Goal: Information Seeking & Learning: Find specific page/section

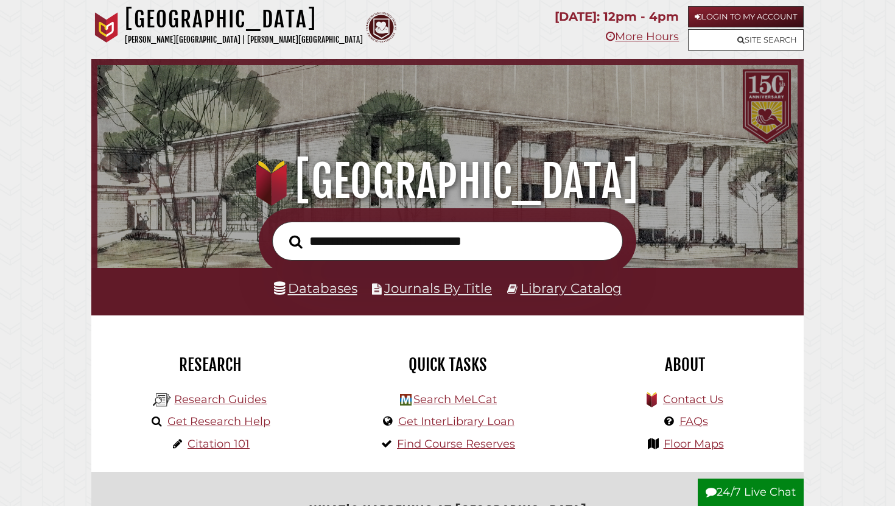
scroll to position [231, 694]
click at [728, 41] on link "Site Search" at bounding box center [746, 39] width 116 height 21
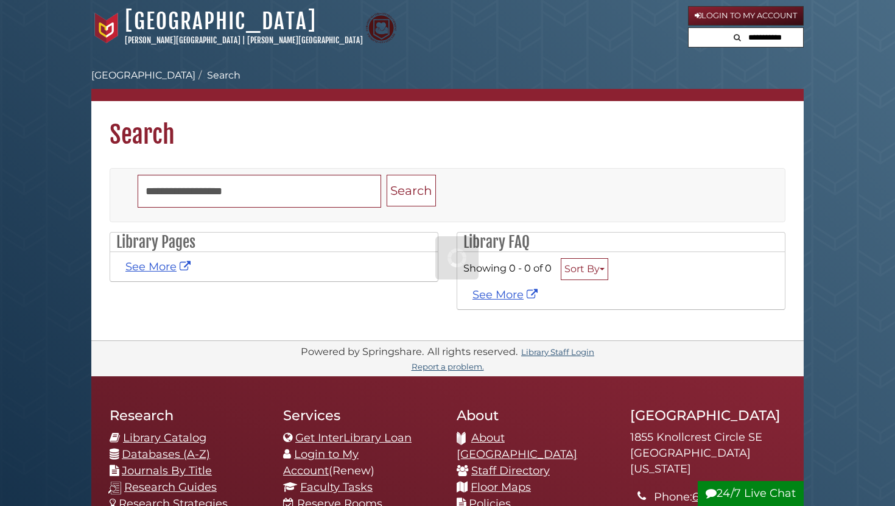
click at [753, 41] on input "text" at bounding box center [766, 37] width 73 height 19
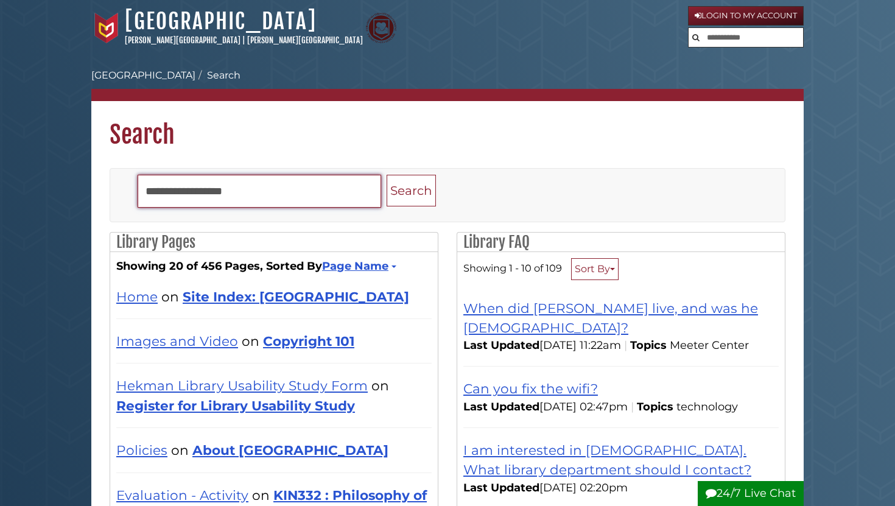
click at [275, 189] on input "Search" at bounding box center [260, 191] width 244 height 33
type input "**********"
click at [387, 175] on button "Search" at bounding box center [411, 191] width 49 height 32
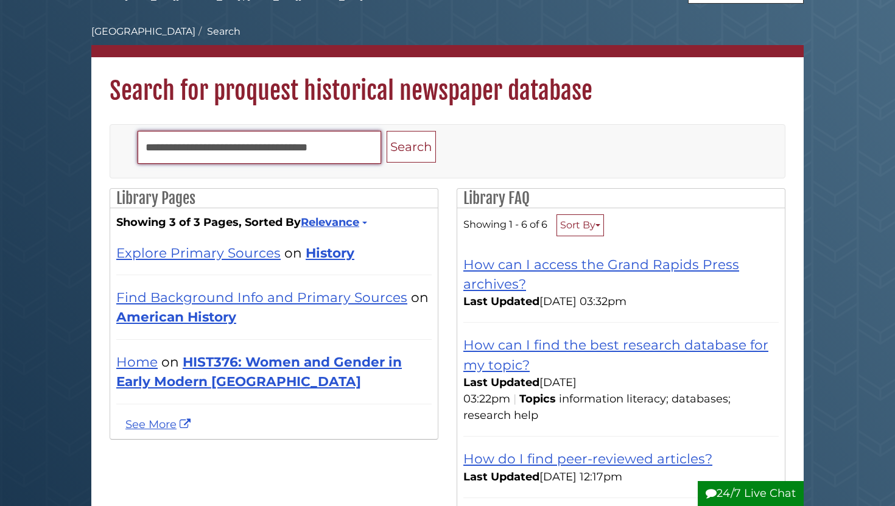
scroll to position [53, 0]
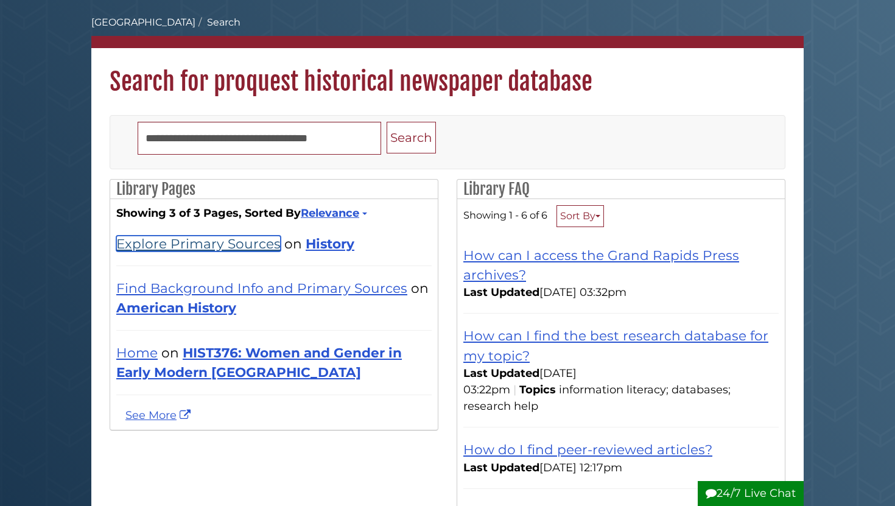
click at [271, 245] on link "Explore Primary Sources" at bounding box center [198, 244] width 164 height 16
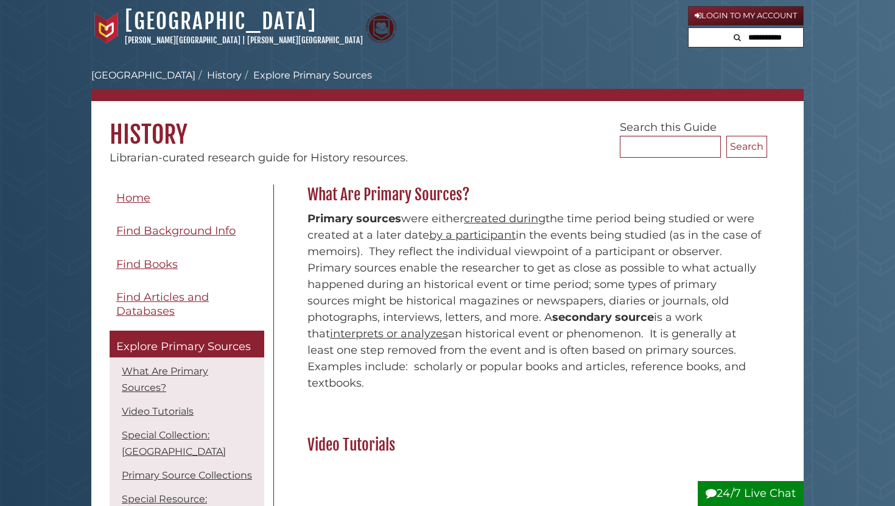
click at [783, 37] on input "text" at bounding box center [766, 37] width 73 height 19
paste input "**********"
type input "**********"
click at [686, 28] on button "Search" at bounding box center [693, 36] width 15 height 16
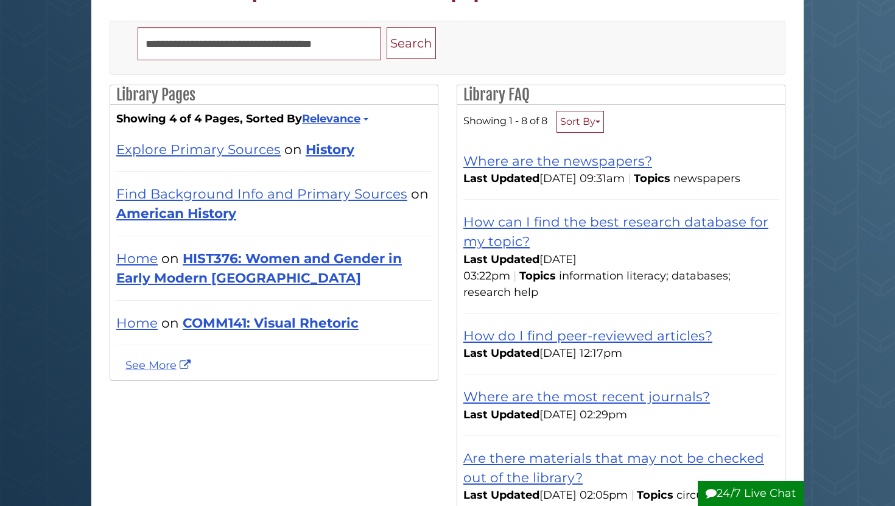
scroll to position [151, 0]
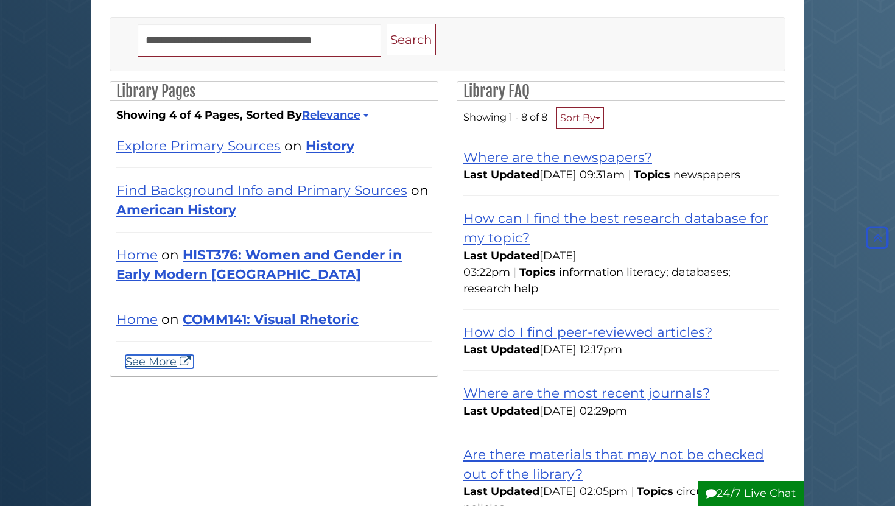
click at [161, 360] on link "See More" at bounding box center [159, 361] width 68 height 13
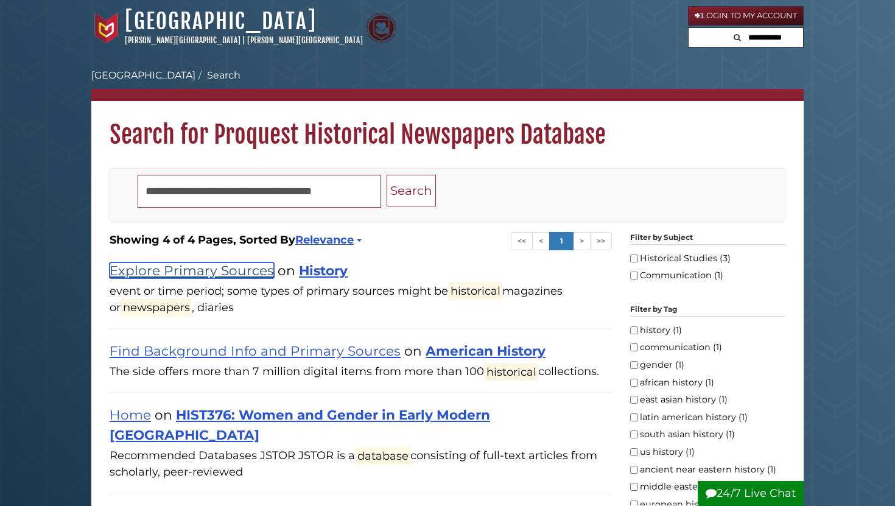
click at [249, 270] on link "Explore Primary Sources" at bounding box center [192, 271] width 164 height 16
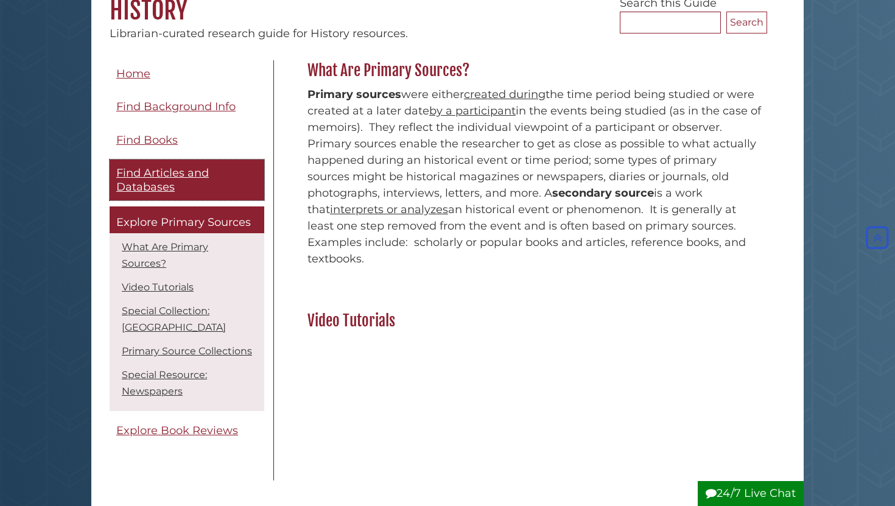
scroll to position [124, 0]
click at [210, 168] on link "Find Articles and Databases" at bounding box center [187, 180] width 155 height 41
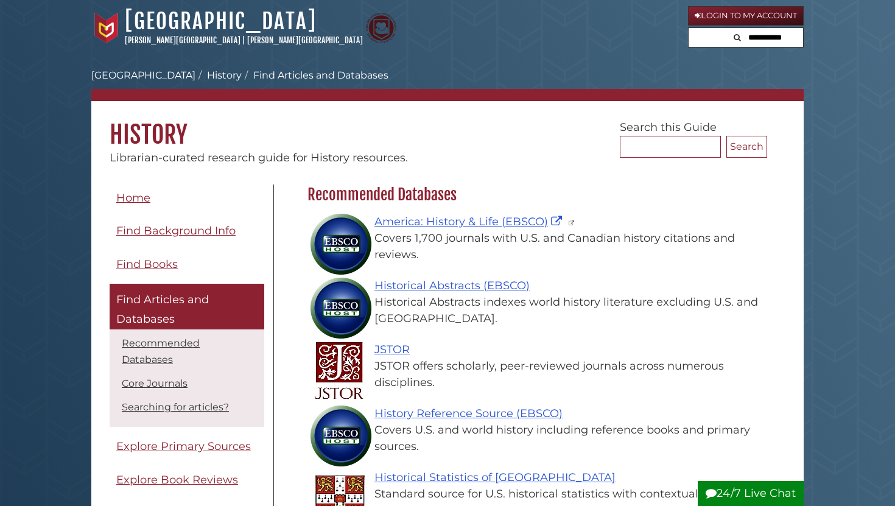
scroll to position [354, 466]
